Goal: Information Seeking & Learning: Learn about a topic

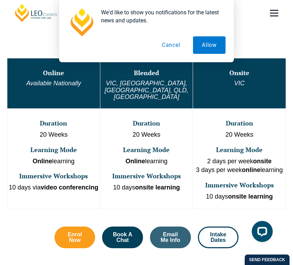
scroll to position [285, 0]
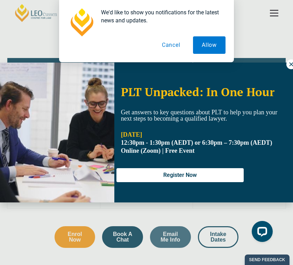
click at [179, 45] on button "Cancel" at bounding box center [171, 44] width 36 height 17
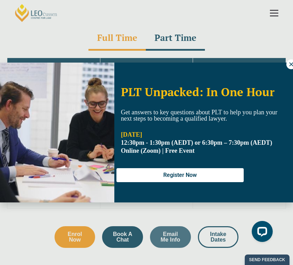
click at [245, 35] on div "PLT Unpacked: In One Hour Get answers to key questions about PLT to help you pl…" at bounding box center [146, 132] width 293 height 265
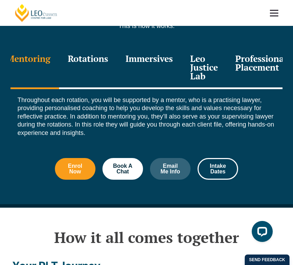
scroll to position [876, 0]
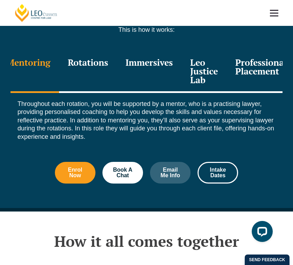
click at [242, 55] on div "Professional Placement" at bounding box center [260, 72] width 69 height 42
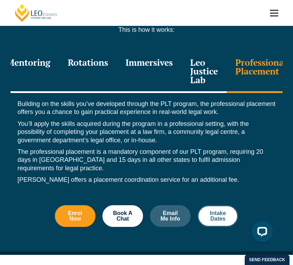
click at [224, 210] on span "Intake Dates" at bounding box center [218, 215] width 22 height 11
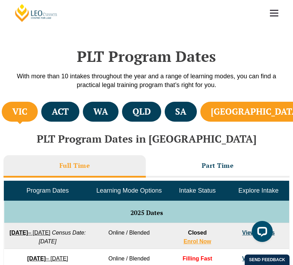
click at [259, 118] on li "[GEOGRAPHIC_DATA]" at bounding box center [255, 112] width 111 height 20
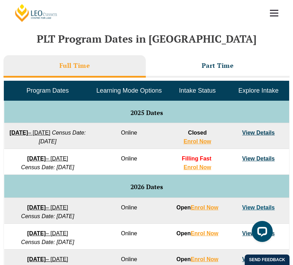
scroll to position [316, 0]
